Goal: Information Seeking & Learning: Learn about a topic

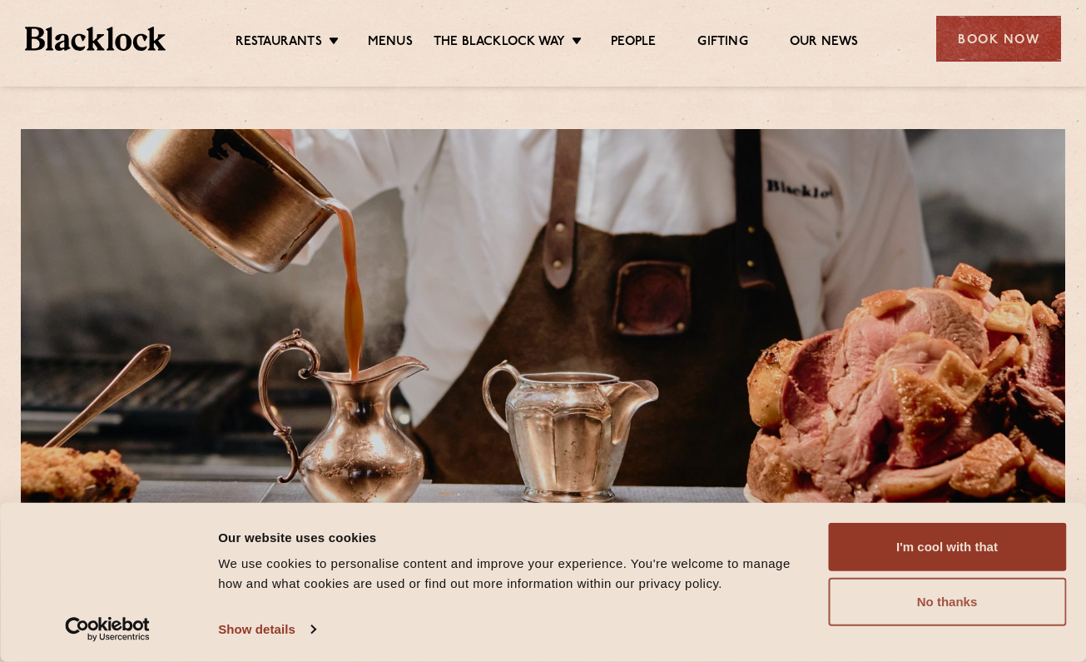
click at [912, 604] on button "No thanks" at bounding box center [947, 602] width 238 height 48
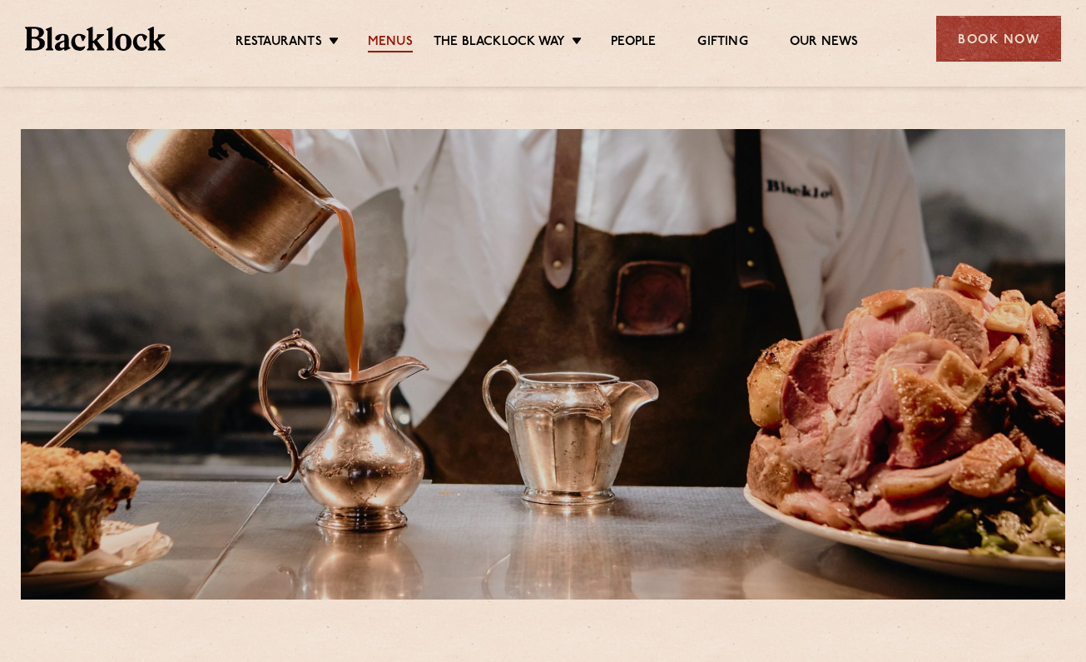
click at [395, 45] on link "Menus" at bounding box center [390, 43] width 45 height 18
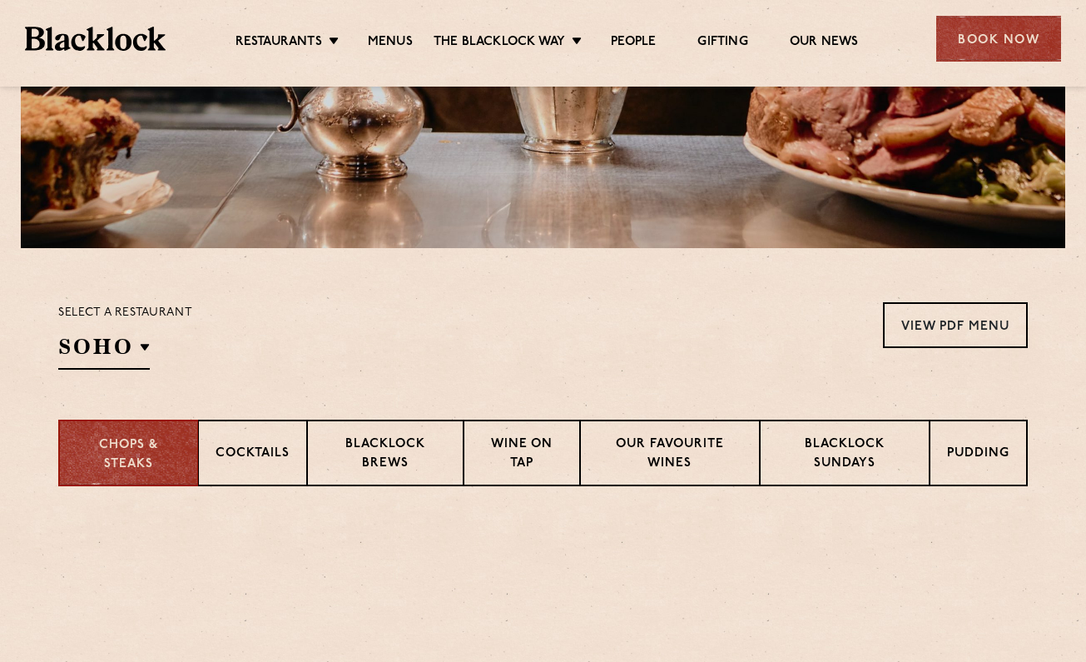
scroll to position [406, 0]
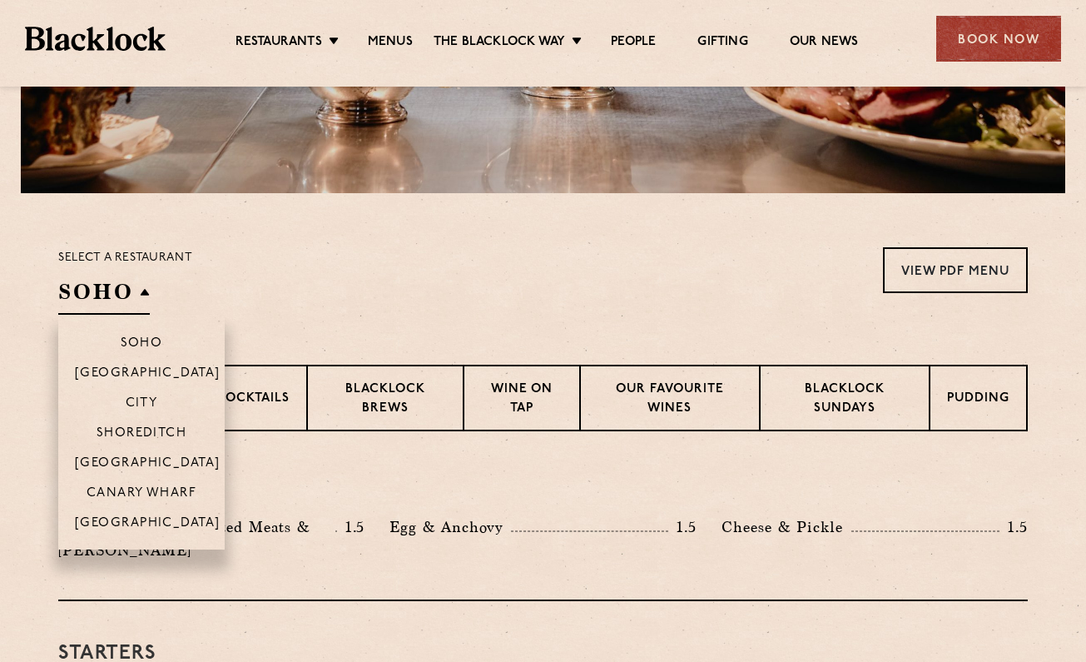
click at [123, 292] on h2 "SOHO" at bounding box center [104, 295] width 92 height 37
click at [153, 466] on p "[GEOGRAPHIC_DATA]" at bounding box center [148, 464] width 146 height 17
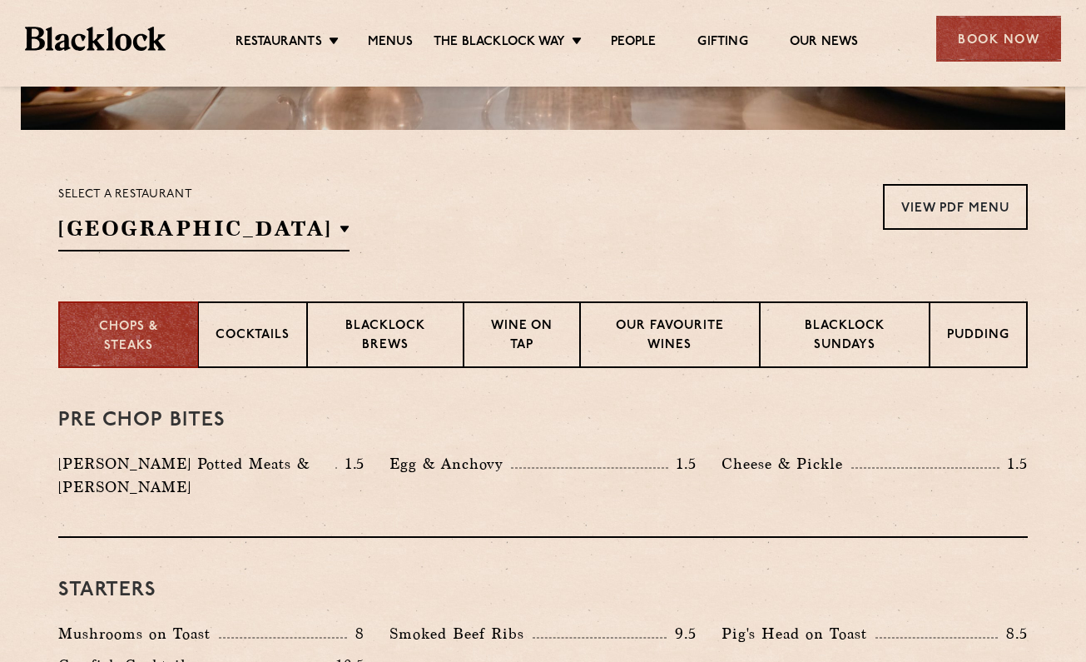
scroll to position [470, 0]
click at [533, 333] on p "Wine on Tap" at bounding box center [522, 335] width 82 height 39
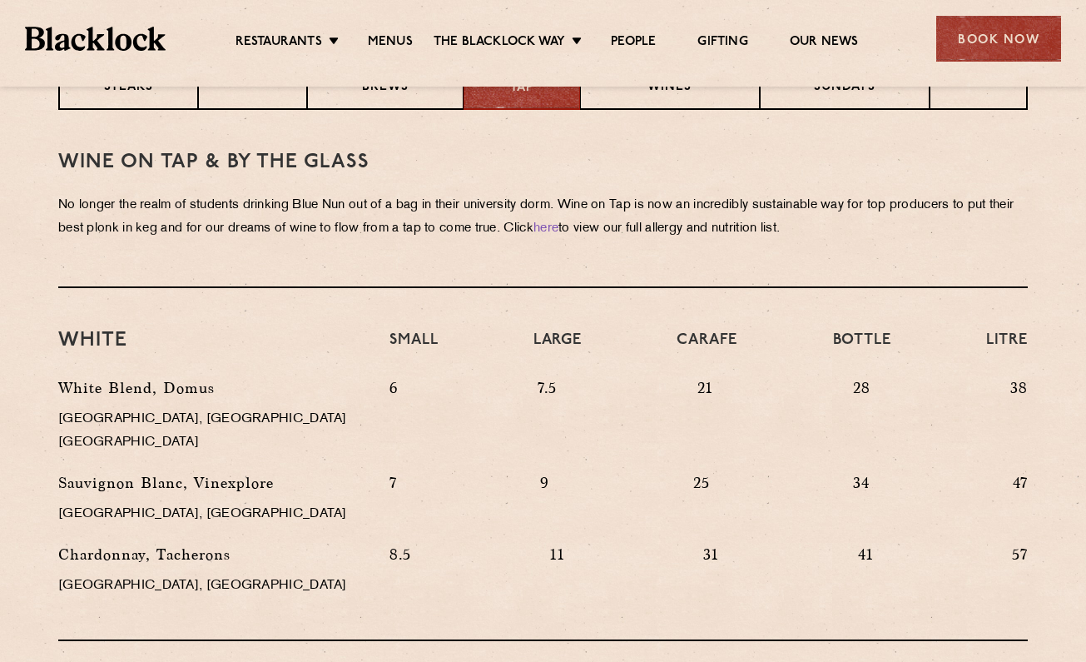
scroll to position [280, 0]
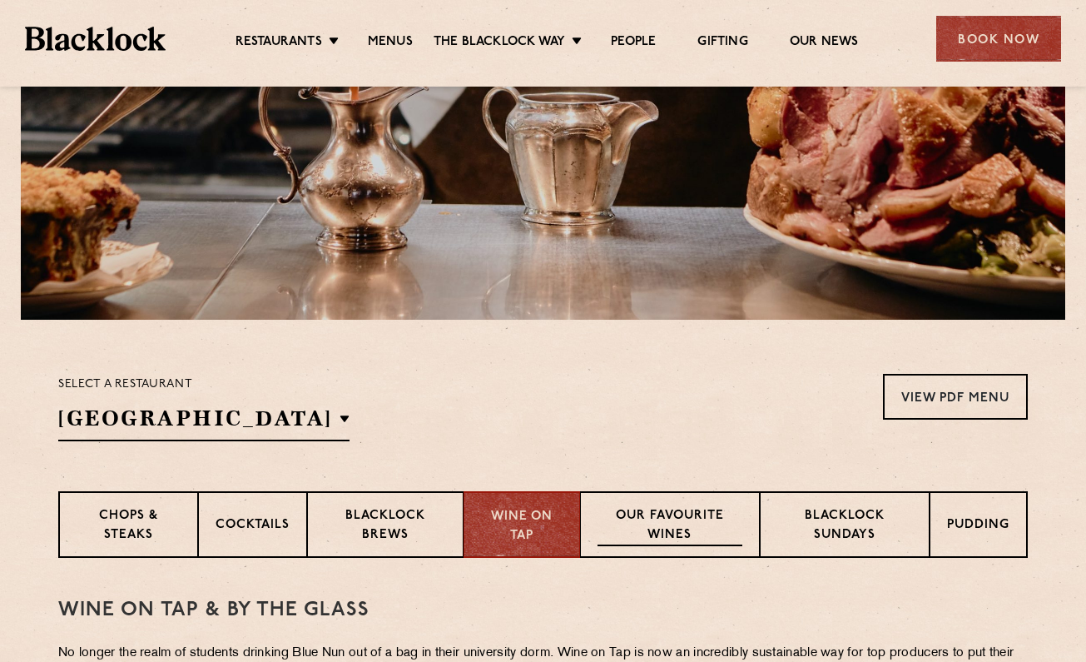
click at [704, 540] on p "Our favourite wines" at bounding box center [670, 526] width 144 height 39
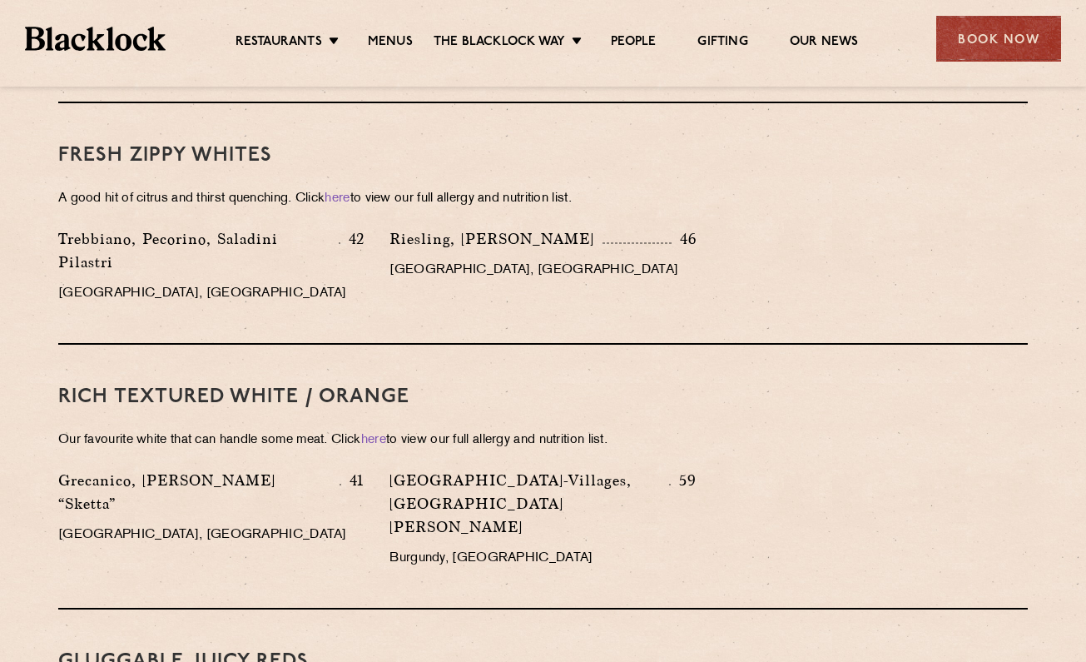
scroll to position [1288, 0]
drag, startPoint x: 57, startPoint y: 406, endPoint x: 167, endPoint y: 429, distance: 112.2
click at [167, 468] on div "Grecanico, [PERSON_NAME] “Sketta” 41 [GEOGRAPHIC_DATA], [GEOGRAPHIC_DATA]" at bounding box center [211, 523] width 331 height 110
copy p "Grecanico, [PERSON_NAME] “Sketta”"
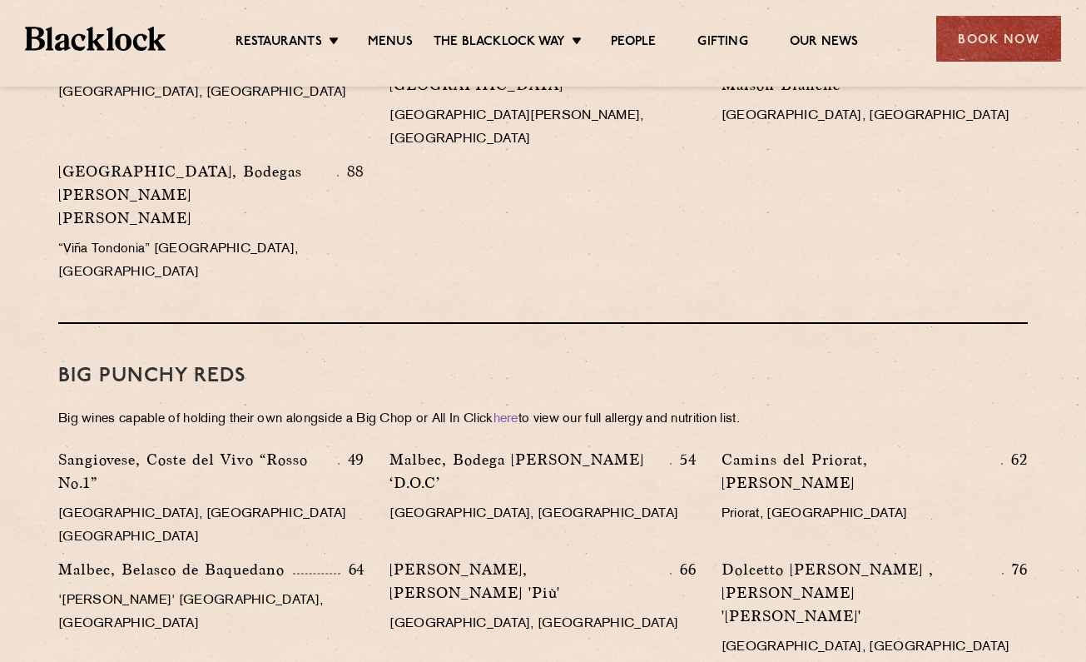
scroll to position [2297, 0]
drag, startPoint x: 382, startPoint y: 468, endPoint x: 642, endPoint y: 468, distance: 259.7
copy p "Barolo, Cabutto ‘Tenuta La Volta’"
drag, startPoint x: 57, startPoint y: 468, endPoint x: 220, endPoint y: 469, distance: 163.2
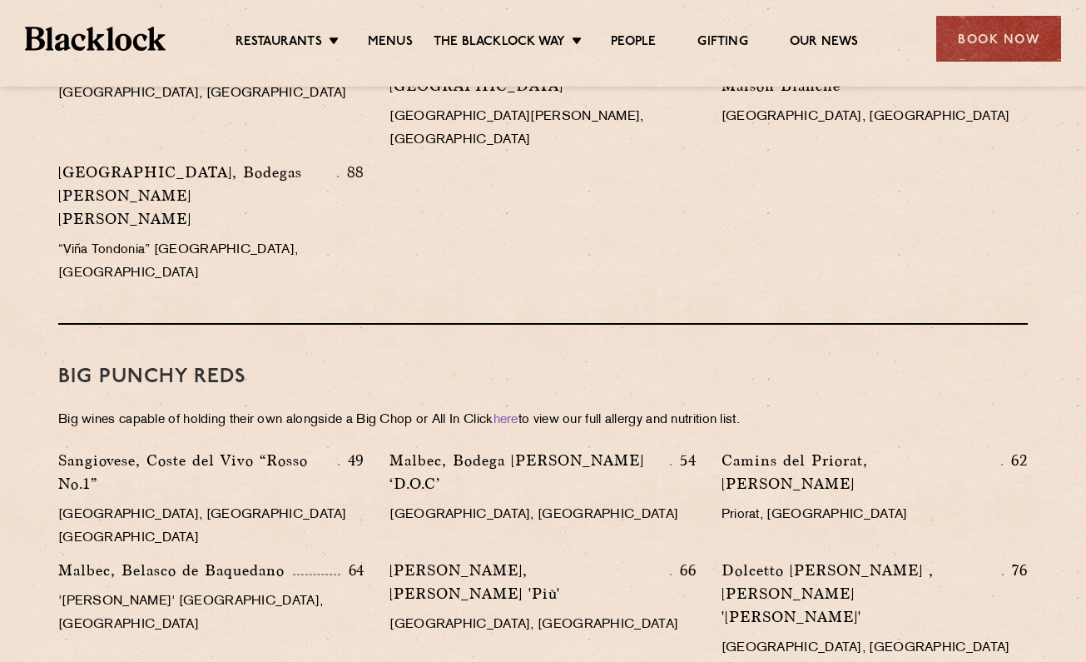
copy p "Tannat, [PERSON_NAME]"
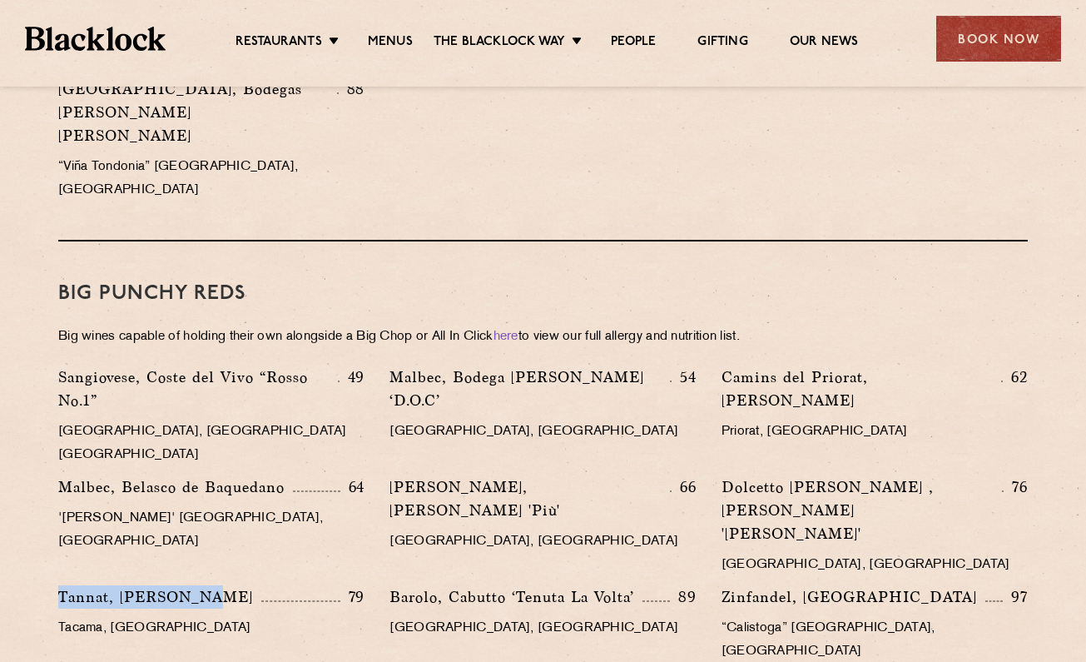
scroll to position [2379, 0]
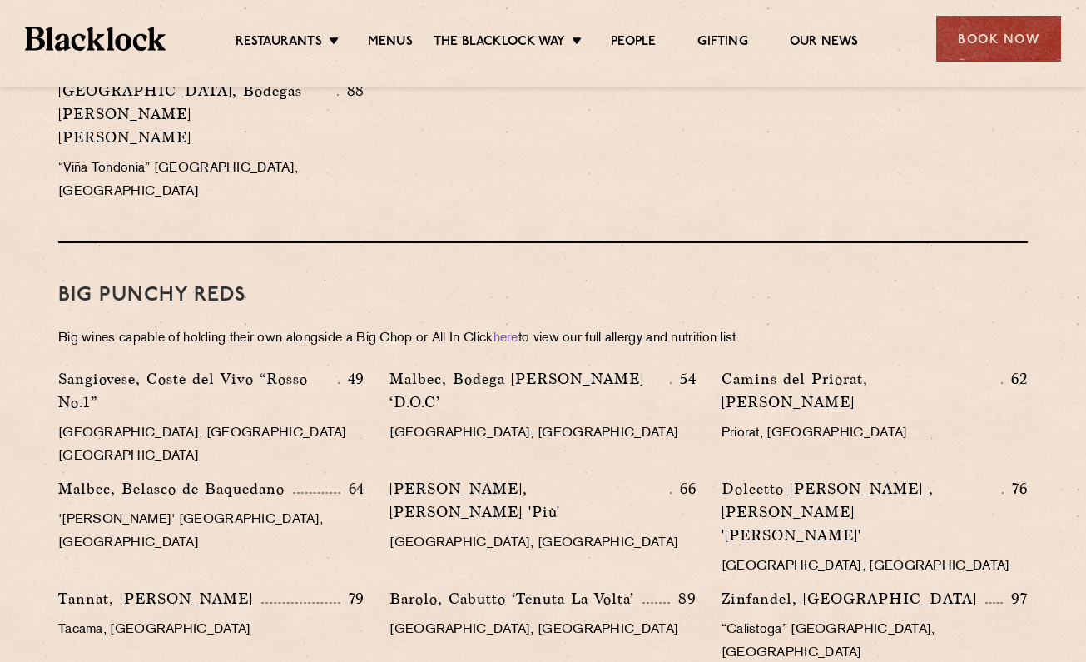
click at [718, 477] on div "Dolcetto [PERSON_NAME] , [PERSON_NAME] '[PERSON_NAME]' 76 [GEOGRAPHIC_DATA], [G…" at bounding box center [874, 532] width 331 height 110
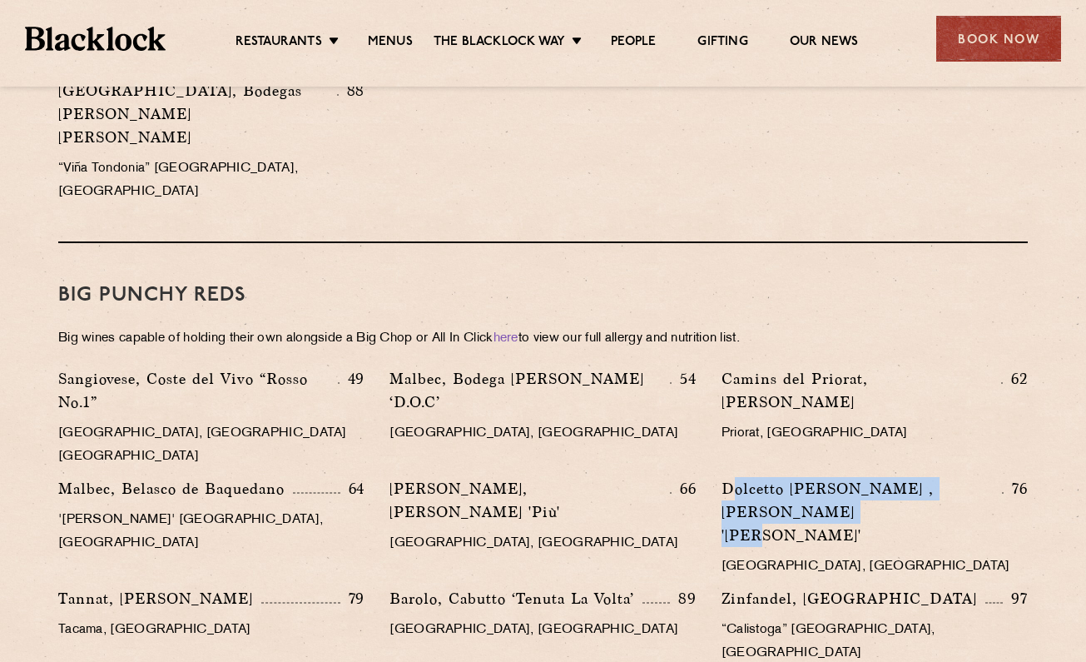
drag, startPoint x: 732, startPoint y: 295, endPoint x: 849, endPoint y: 325, distance: 121.1
click at [849, 477] on p "Dolcetto [PERSON_NAME] , [PERSON_NAME] '[PERSON_NAME]'" at bounding box center [862, 512] width 281 height 70
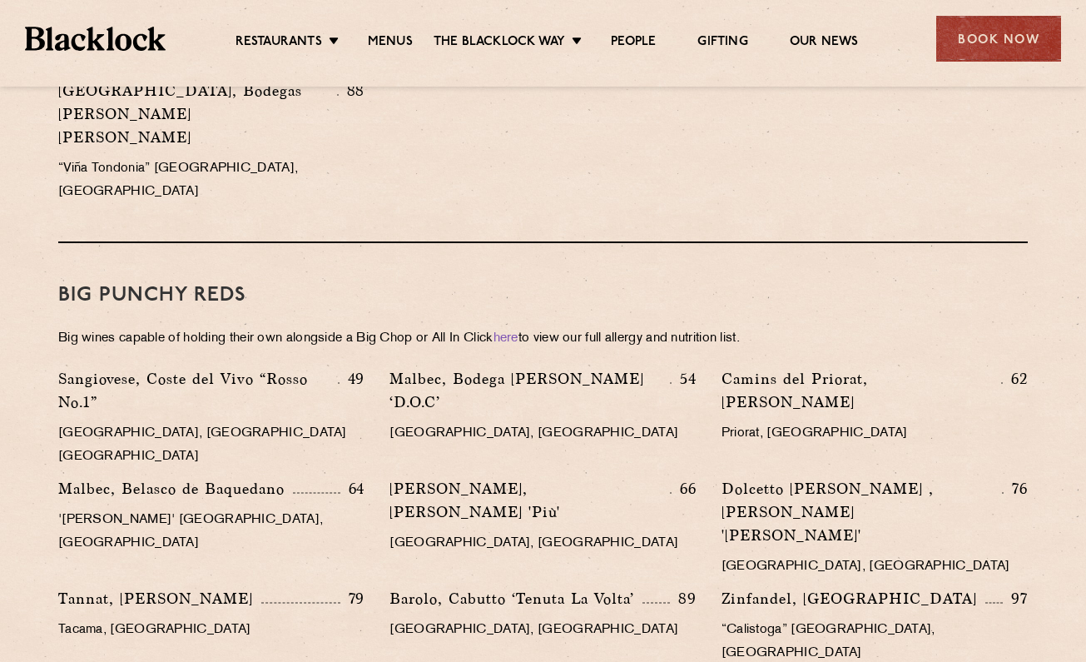
click at [882, 477] on p "Dolcetto [PERSON_NAME] , [PERSON_NAME] '[PERSON_NAME]'" at bounding box center [862, 512] width 281 height 70
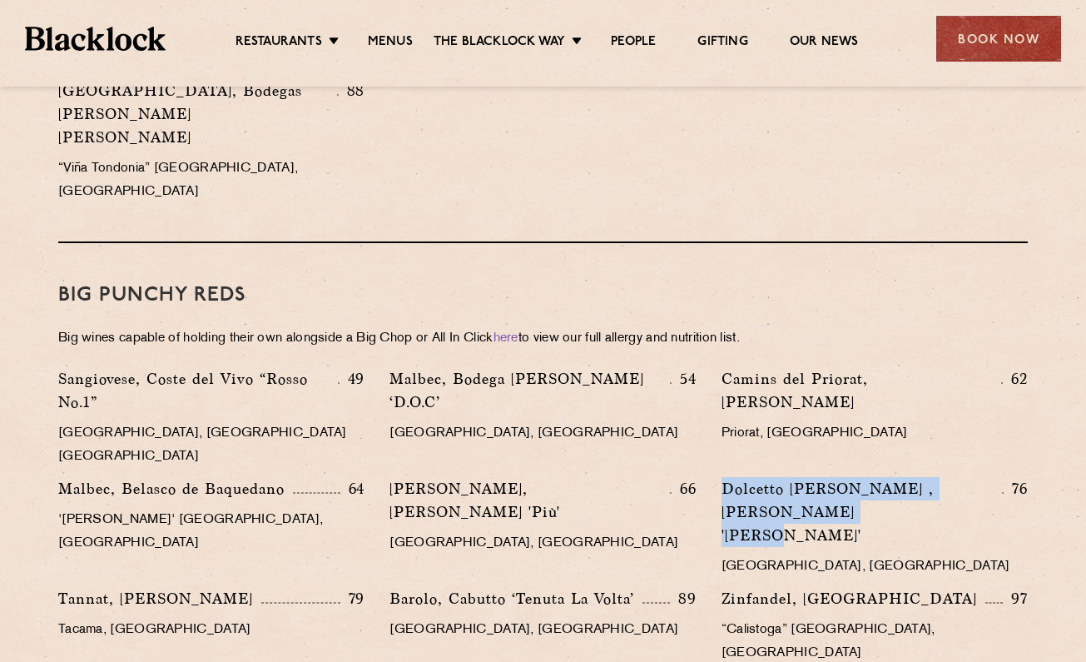
drag, startPoint x: 880, startPoint y: 323, endPoint x: 724, endPoint y: 302, distance: 157.0
click at [724, 477] on p "Dolcetto [PERSON_NAME] , [PERSON_NAME] '[PERSON_NAME]'" at bounding box center [862, 512] width 281 height 70
copy p "Dolcetto [PERSON_NAME] , [PERSON_NAME] '[PERSON_NAME]'"
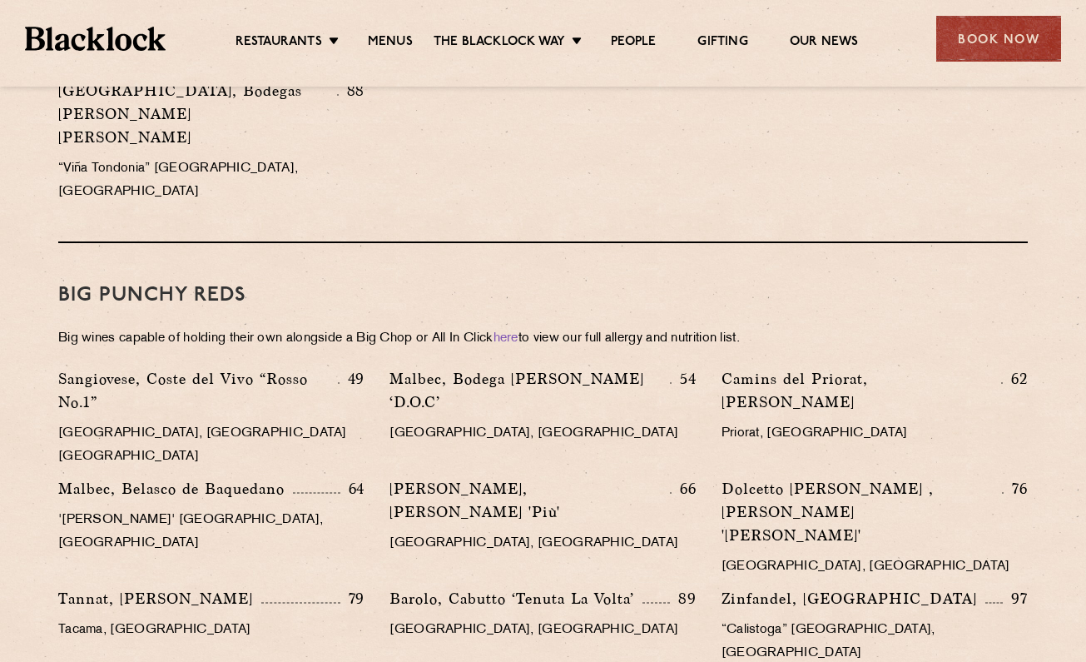
drag, startPoint x: 57, startPoint y: 449, endPoint x: 157, endPoint y: 473, distance: 102.8
copy p "Haut-Médoc, [DEMOGRAPHIC_DATA] de Sociando"
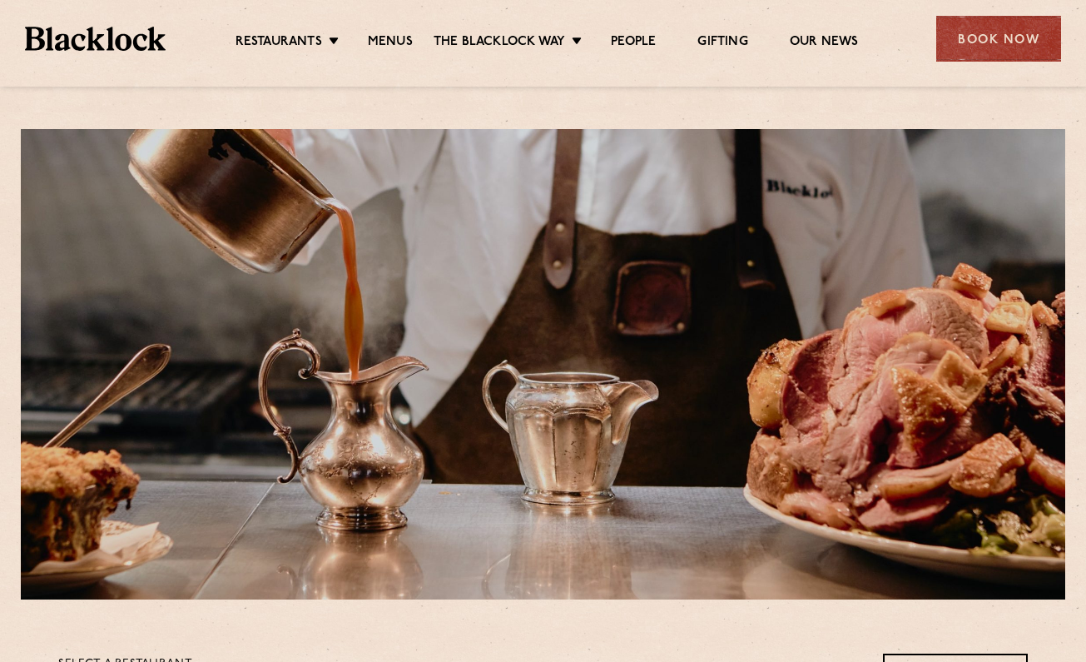
scroll to position [0, 0]
click at [402, 49] on link "Menus" at bounding box center [390, 43] width 45 height 18
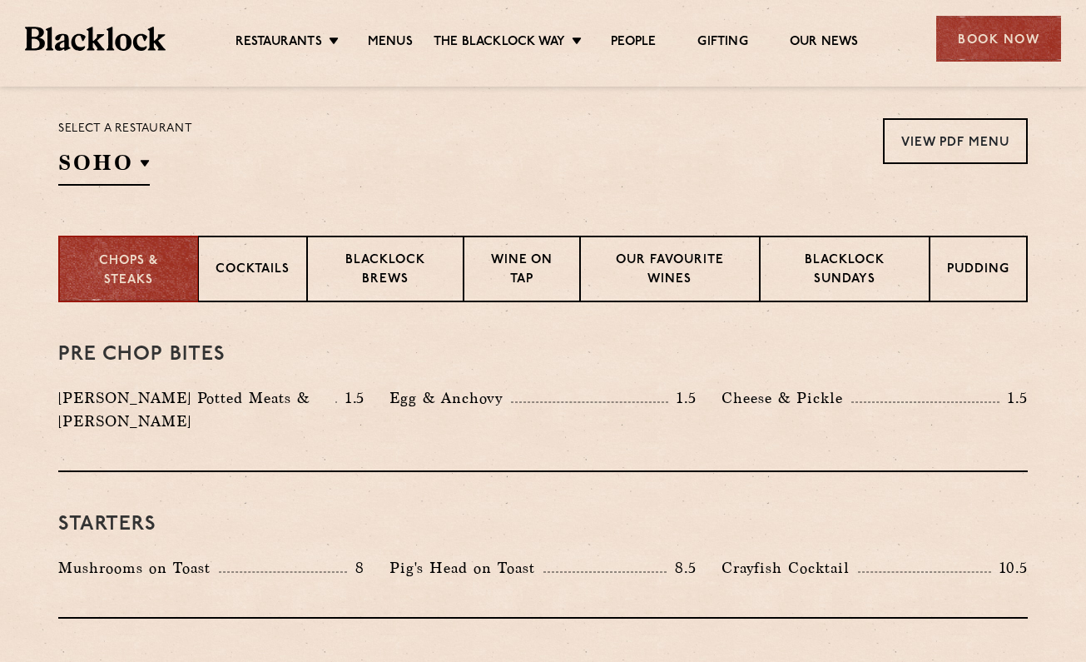
scroll to position [534, 0]
click at [130, 259] on p "Chops & Steaks" at bounding box center [128, 271] width 104 height 37
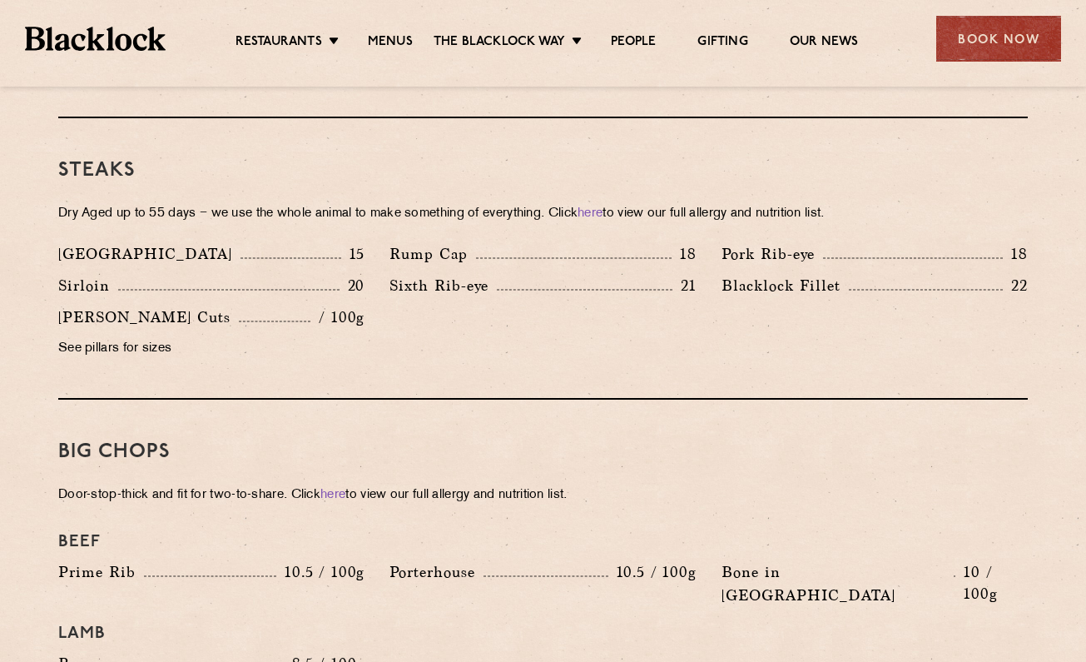
scroll to position [1494, 0]
